Goal: Information Seeking & Learning: Learn about a topic

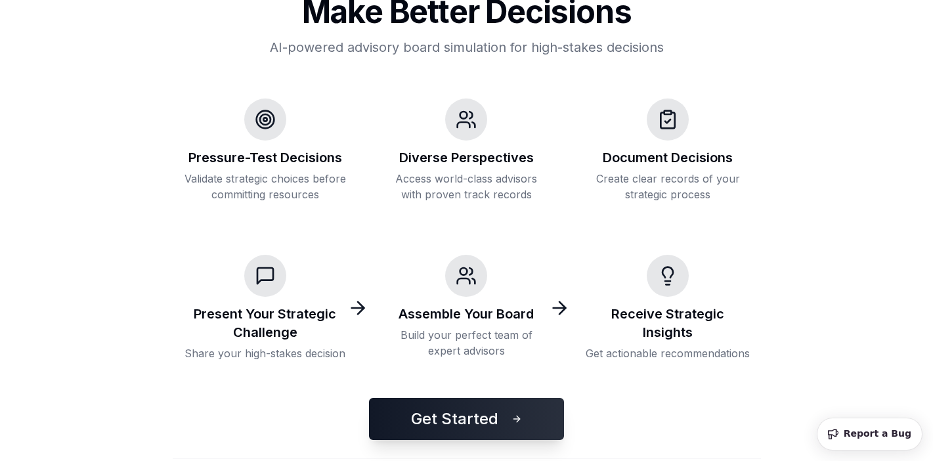
scroll to position [190, 0]
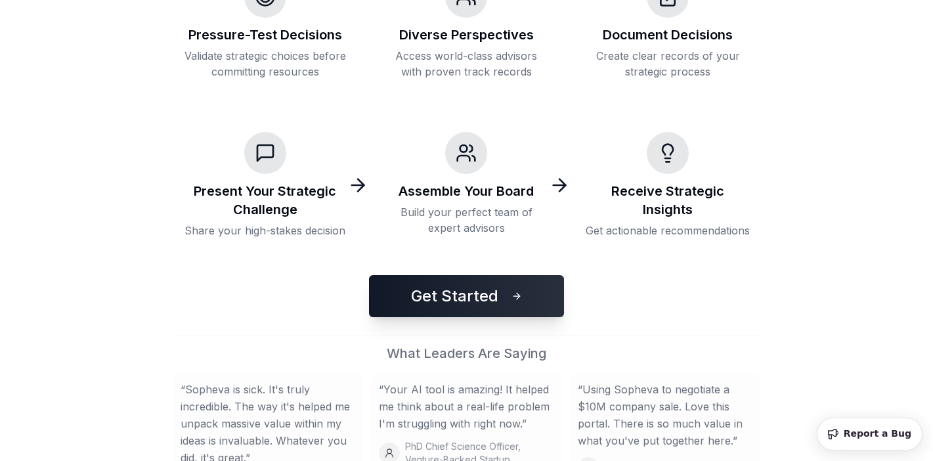
click at [473, 304] on button "Get Started" at bounding box center [466, 296] width 195 height 42
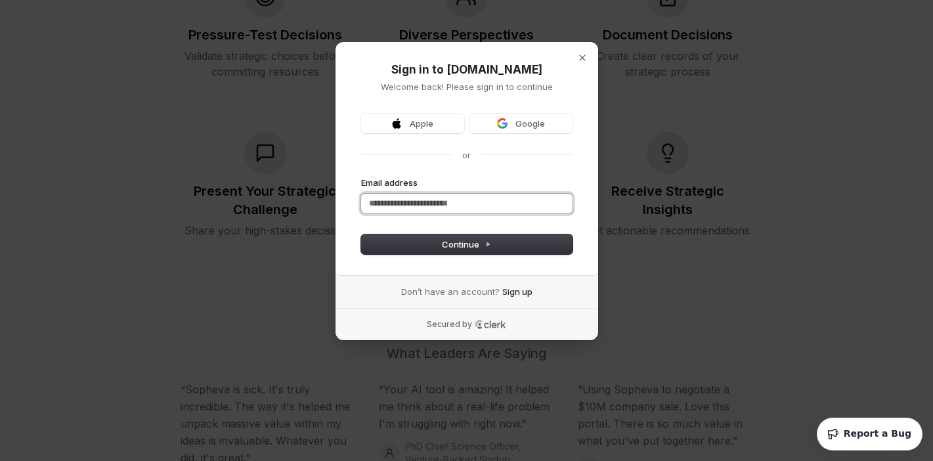
click at [474, 204] on input "Email address" at bounding box center [467, 204] width 212 height 20
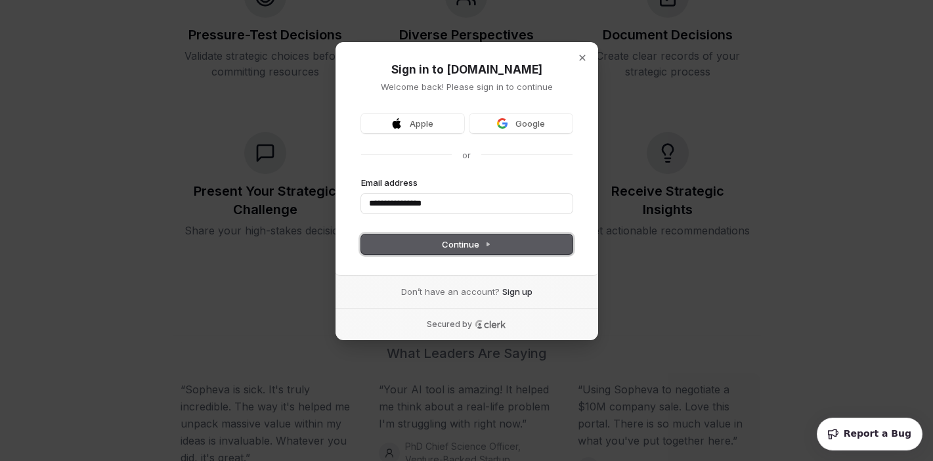
click at [468, 252] on button "Continue" at bounding box center [467, 245] width 212 height 20
type input "**********"
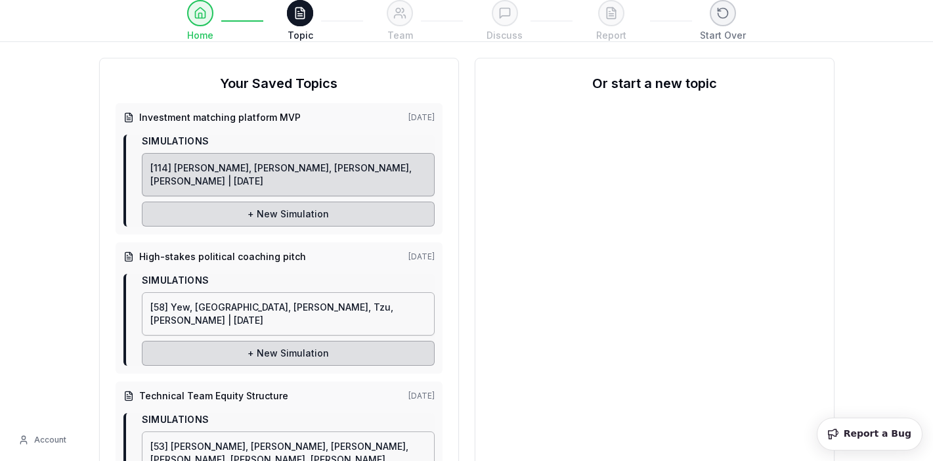
click at [326, 173] on span "[114] [PERSON_NAME], [PERSON_NAME], [PERSON_NAME], [PERSON_NAME] | [DATE]" at bounding box center [280, 174] width 261 height 24
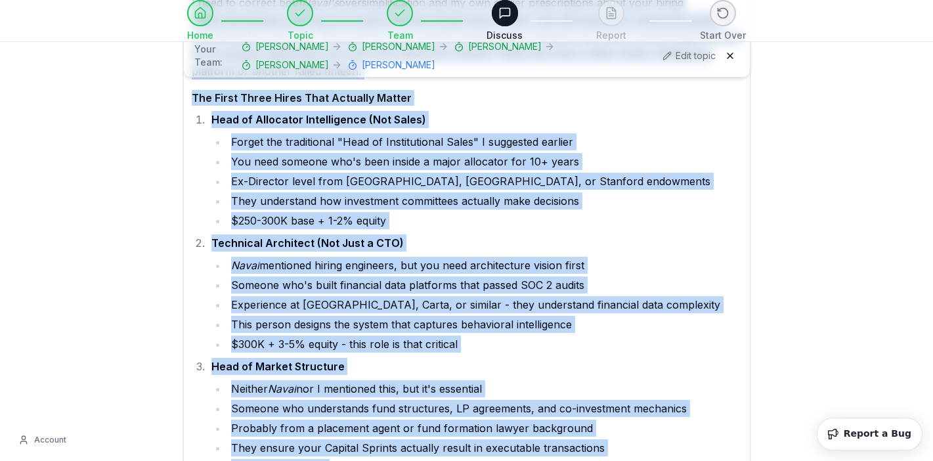
scroll to position [68798, 0]
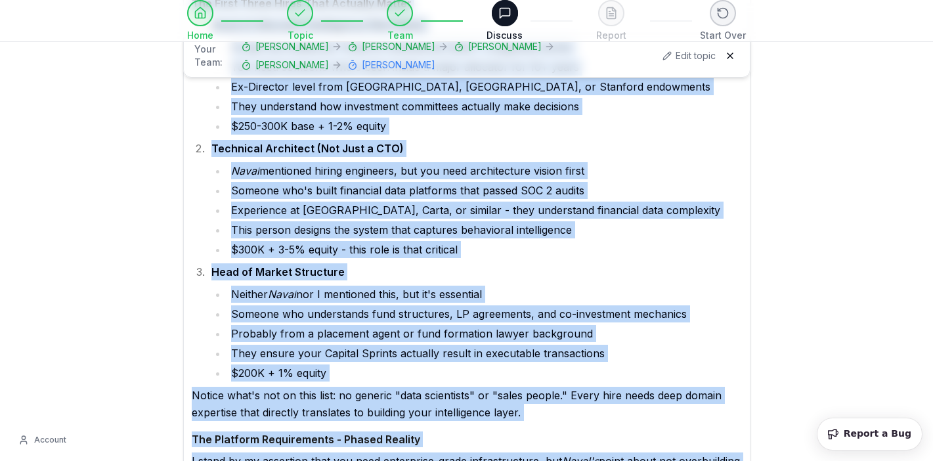
drag, startPoint x: 221, startPoint y: 92, endPoint x: 259, endPoint y: 241, distance: 153.7
copy div "You I'm building an ecosystem that matches investment opportunities with invest…"
